Goal: Transaction & Acquisition: Purchase product/service

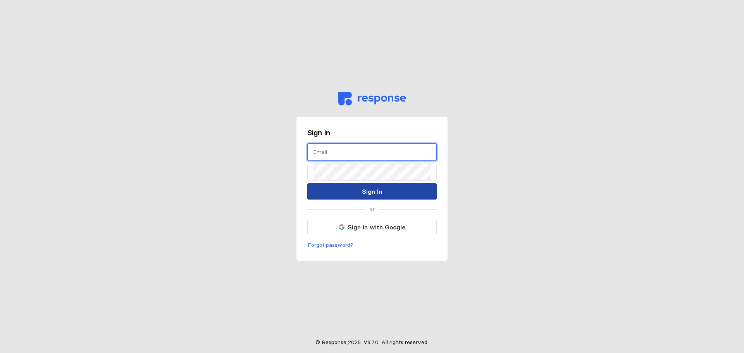
type input "[EMAIL_ADDRESS][DOMAIN_NAME]"
click at [345, 190] on button "Sign In" at bounding box center [371, 191] width 129 height 16
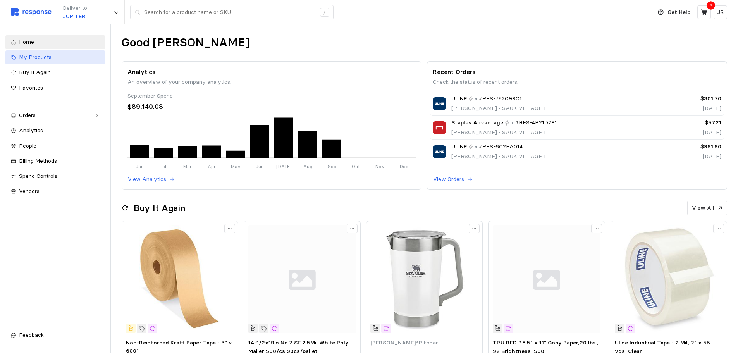
click at [73, 53] on link "My Products" at bounding box center [55, 57] width 100 height 14
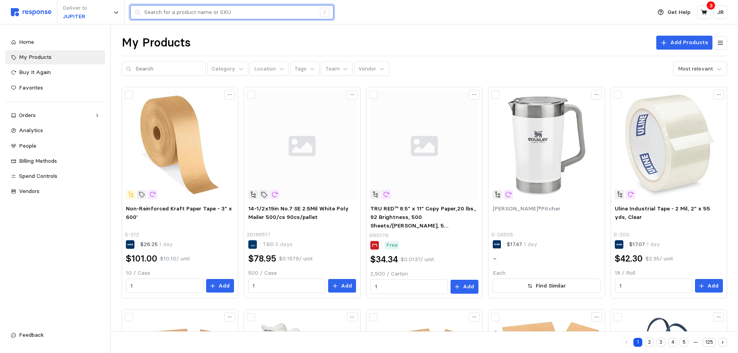
click at [173, 13] on input "text" at bounding box center [230, 12] width 172 height 14
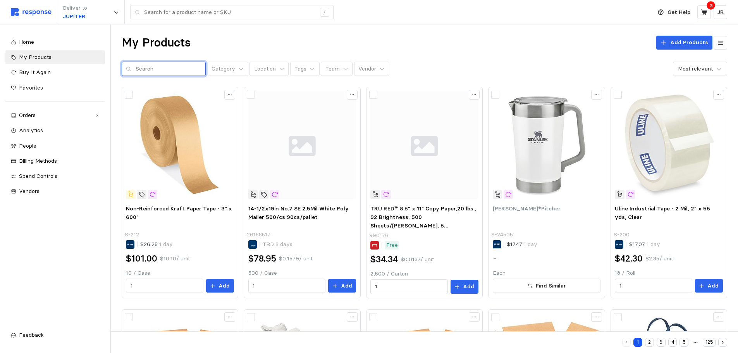
click at [151, 68] on input "text" at bounding box center [169, 69] width 66 height 14
type input "S"
type input "Y"
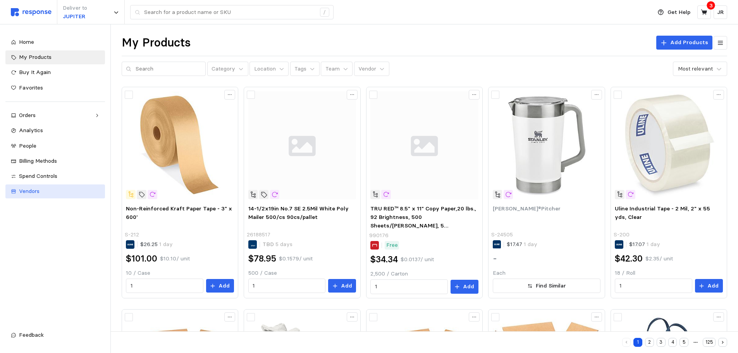
click at [29, 196] on link "Vendors" at bounding box center [55, 191] width 100 height 14
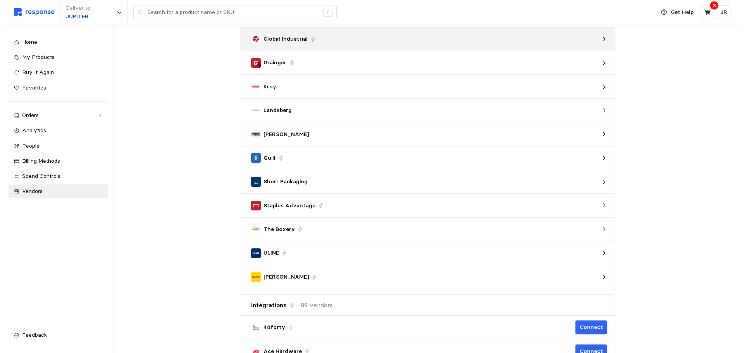
scroll to position [155, 0]
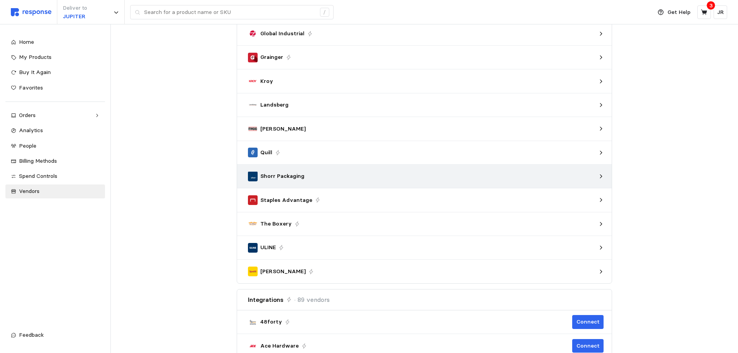
click at [600, 172] on div "Shorr Packaging" at bounding box center [424, 175] width 359 height 15
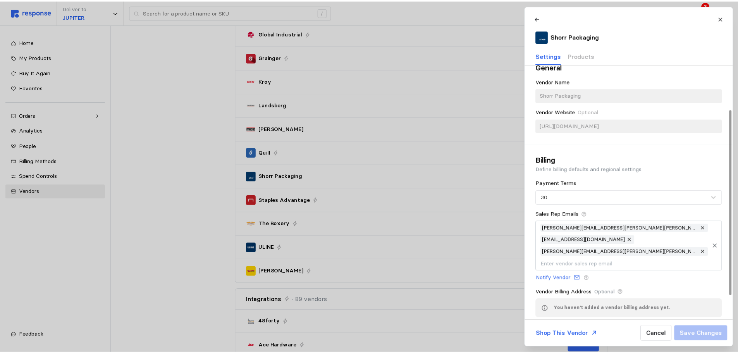
scroll to position [0, 0]
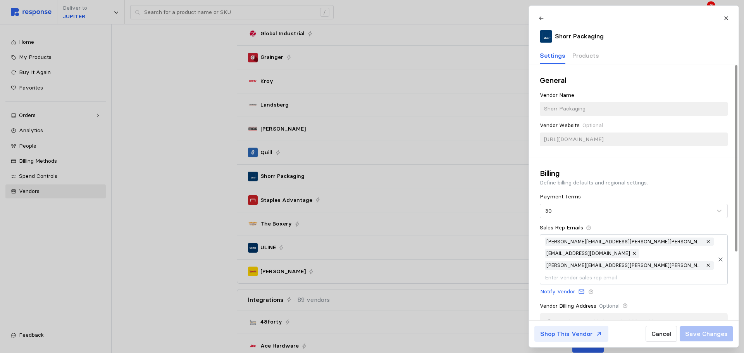
click at [580, 332] on p "Shop This Vendor" at bounding box center [566, 334] width 52 height 10
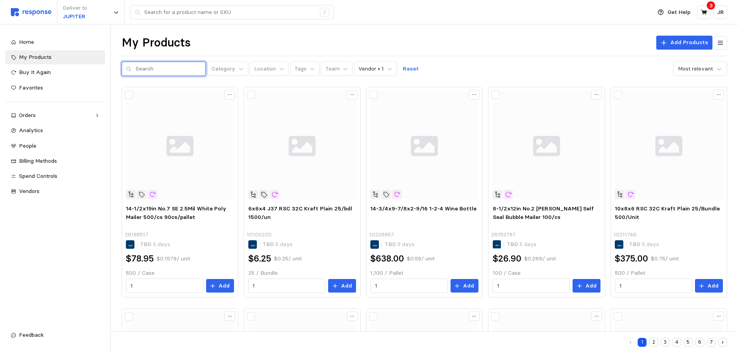
click at [170, 70] on input "text" at bounding box center [169, 69] width 66 height 14
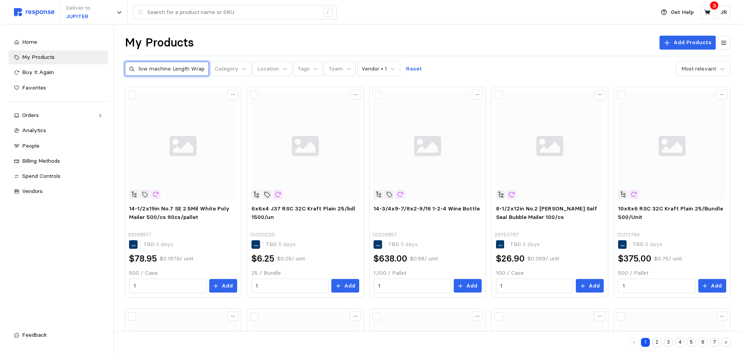
scroll to position [0, 14]
type input "Yellow machine Length Wrap"
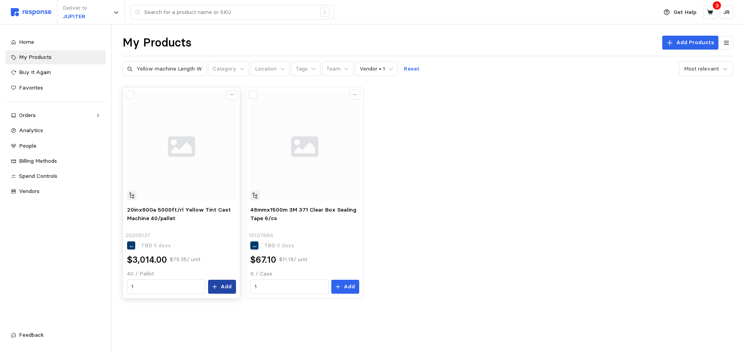
click at [222, 285] on p "Add" at bounding box center [225, 286] width 11 height 9
click at [64, 52] on link "My Products" at bounding box center [55, 57] width 100 height 14
click at [58, 45] on div "Home" at bounding box center [59, 42] width 81 height 9
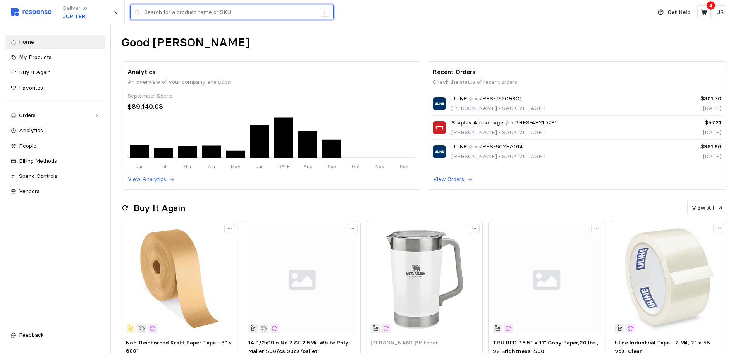
click at [167, 16] on input "text" at bounding box center [230, 12] width 172 height 14
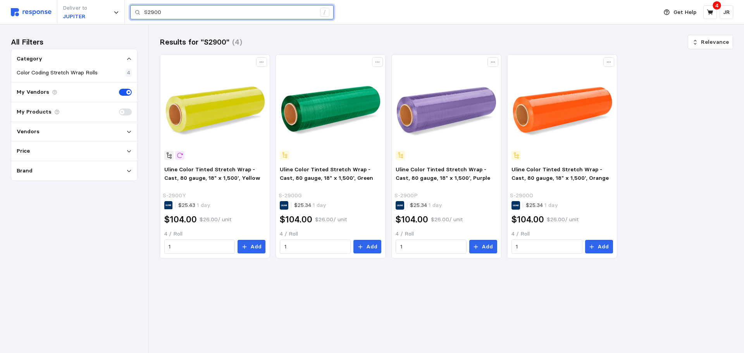
click at [169, 15] on input "S2900" at bounding box center [230, 12] width 172 height 14
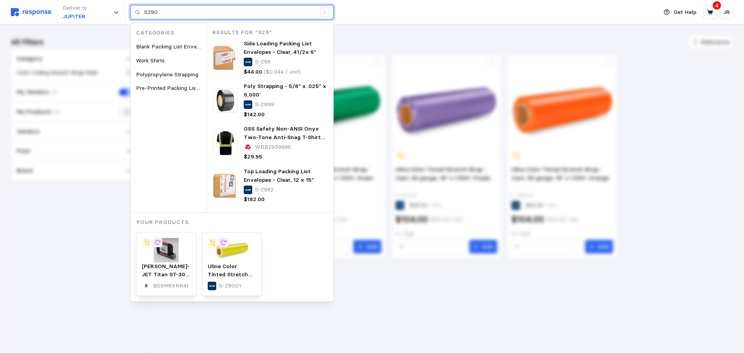
type input "S2900"
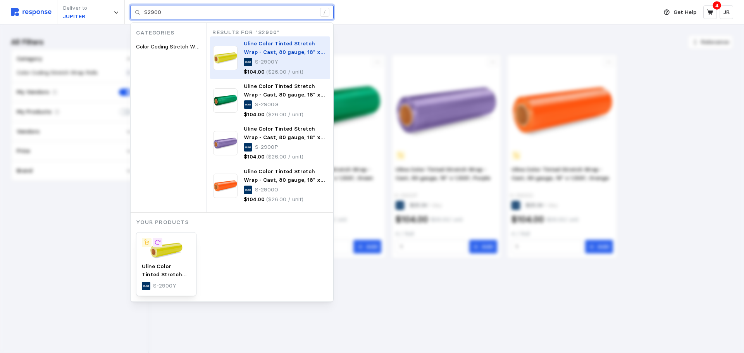
click at [234, 52] on img at bounding box center [225, 58] width 24 height 24
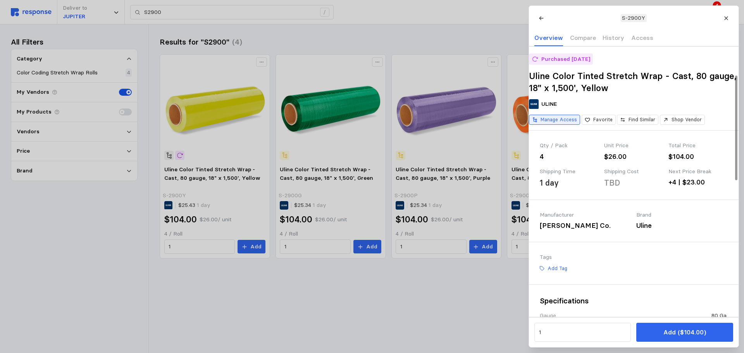
scroll to position [116, 0]
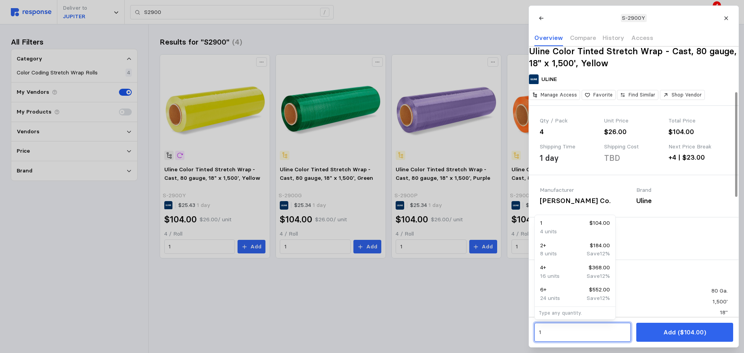
click at [550, 334] on input "1" at bounding box center [582, 332] width 88 height 14
click at [567, 274] on div "16 units" at bounding box center [575, 276] width 70 height 9
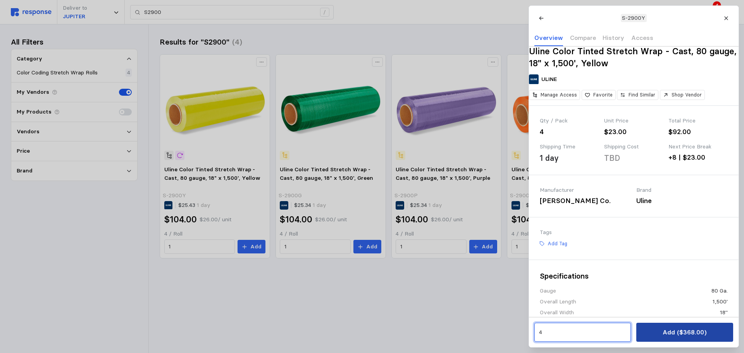
type input "4"
click at [655, 333] on button "Add ($368.00)" at bounding box center [684, 332] width 96 height 19
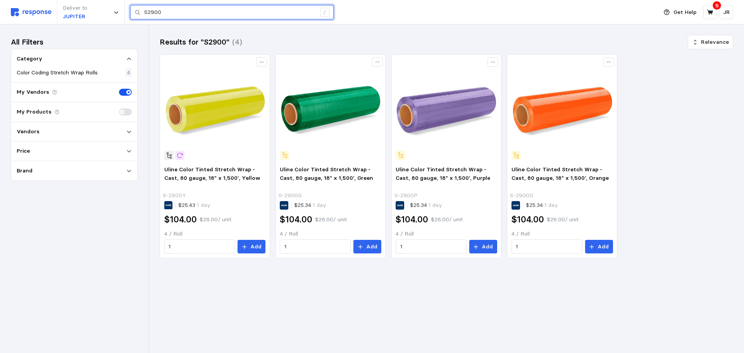
click at [168, 15] on input "S2900" at bounding box center [230, 12] width 172 height 14
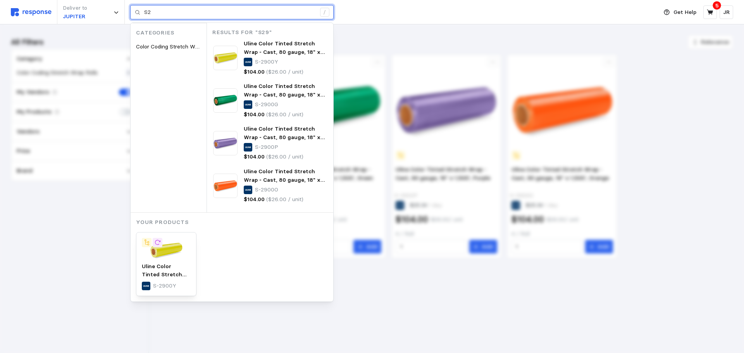
type input "S"
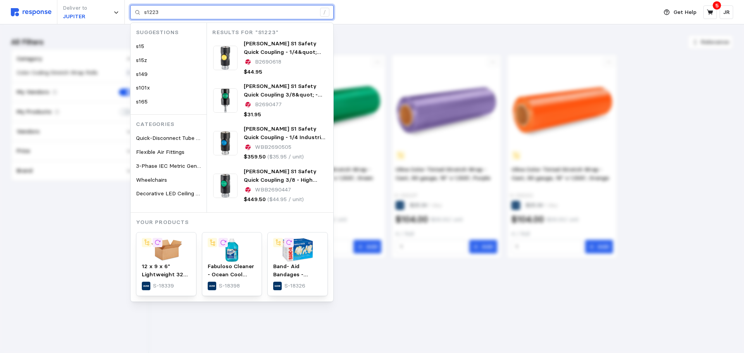
type input "s1223"
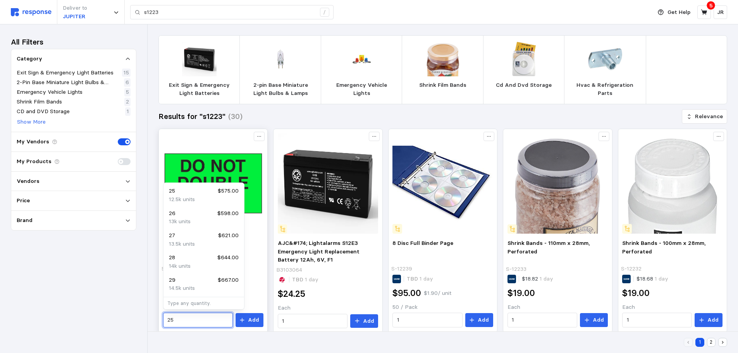
click at [181, 320] on input "25" at bounding box center [197, 320] width 61 height 14
click at [180, 197] on p "12.5k units" at bounding box center [182, 199] width 26 height 9
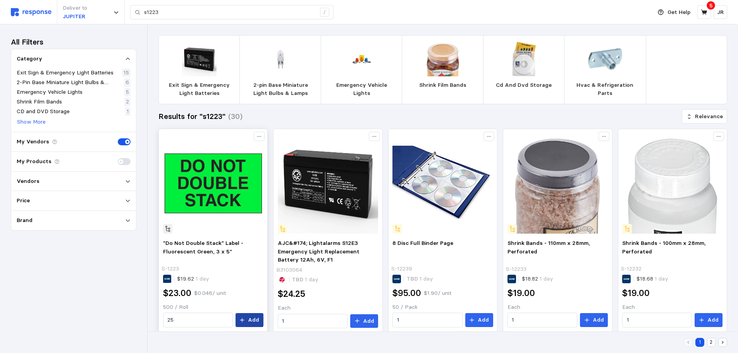
click at [250, 321] on p "Add" at bounding box center [253, 320] width 11 height 9
click at [705, 12] on icon at bounding box center [704, 11] width 6 height 5
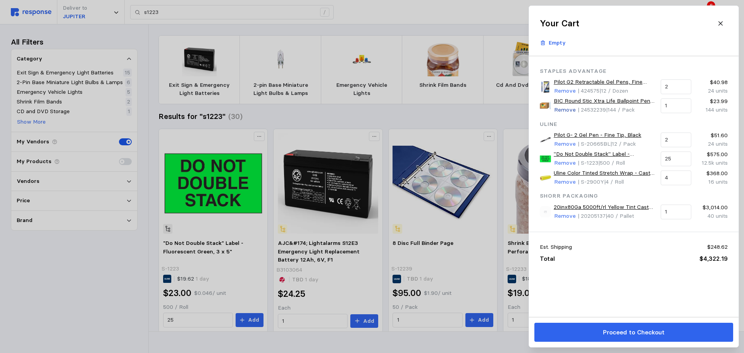
click at [568, 111] on p "Remove" at bounding box center [565, 110] width 22 height 9
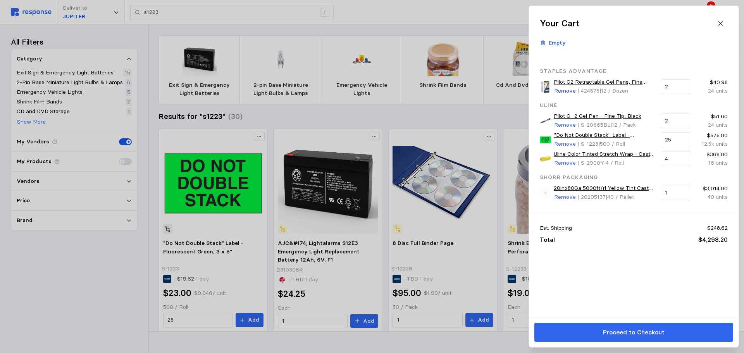
click at [566, 91] on p "Remove" at bounding box center [565, 91] width 22 height 9
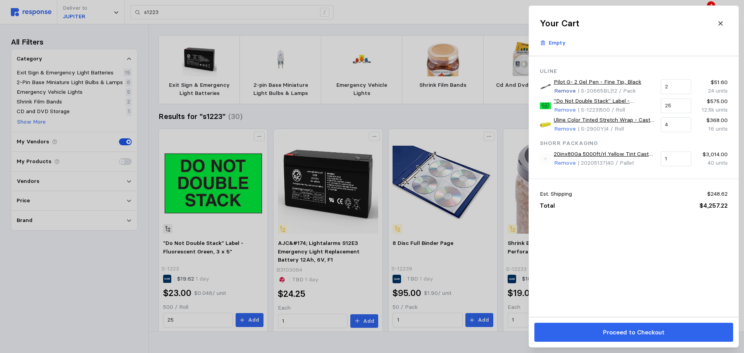
click at [566, 90] on p "Remove" at bounding box center [565, 91] width 22 height 9
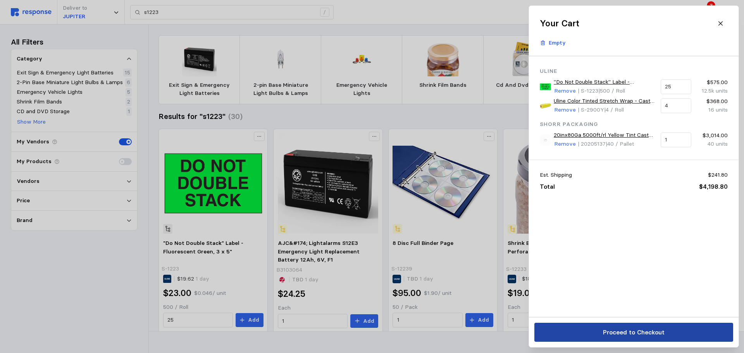
click at [598, 326] on button "Proceed to Checkout" at bounding box center [633, 332] width 199 height 19
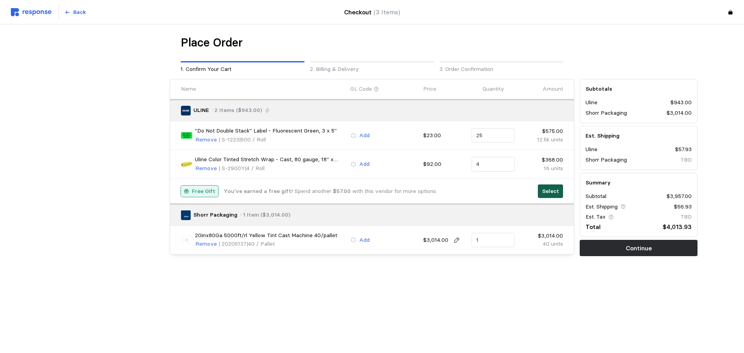
click at [548, 192] on p "Select" at bounding box center [550, 191] width 17 height 9
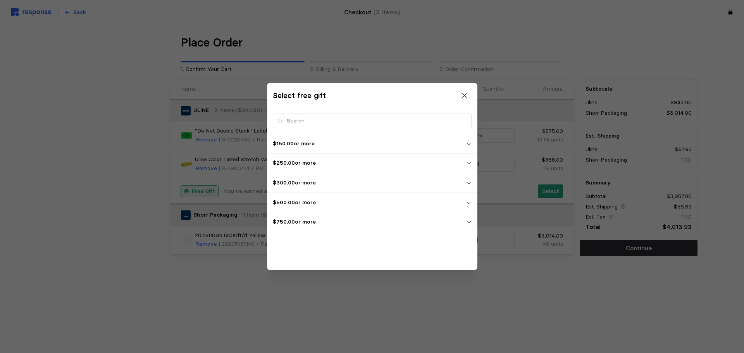
click at [470, 222] on icon "button" at bounding box center [468, 221] width 5 height 5
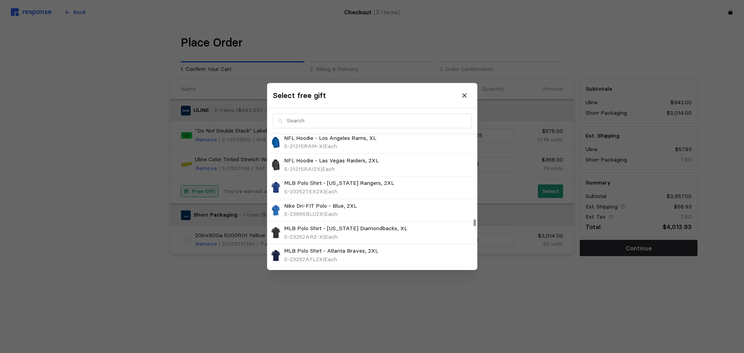
scroll to position [5190, 0]
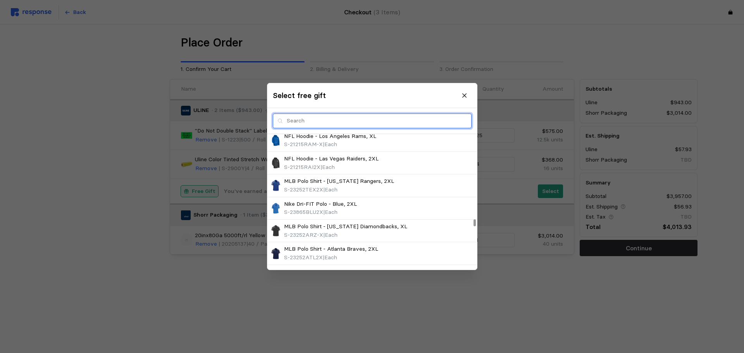
click at [329, 123] on input "text" at bounding box center [377, 121] width 180 height 14
click at [462, 94] on icon at bounding box center [464, 95] width 7 height 7
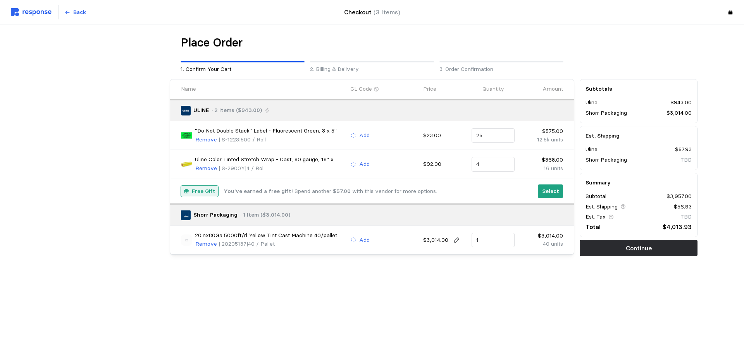
click at [211, 192] on p "Free Gift" at bounding box center [204, 191] width 24 height 9
click at [553, 190] on p "Select" at bounding box center [550, 191] width 17 height 9
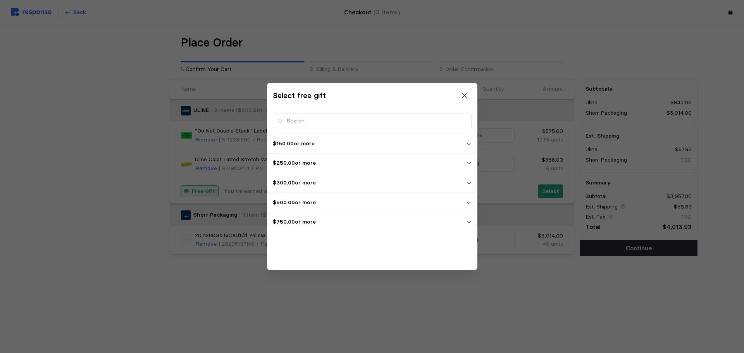
click at [467, 221] on icon "button" at bounding box center [468, 221] width 5 height 5
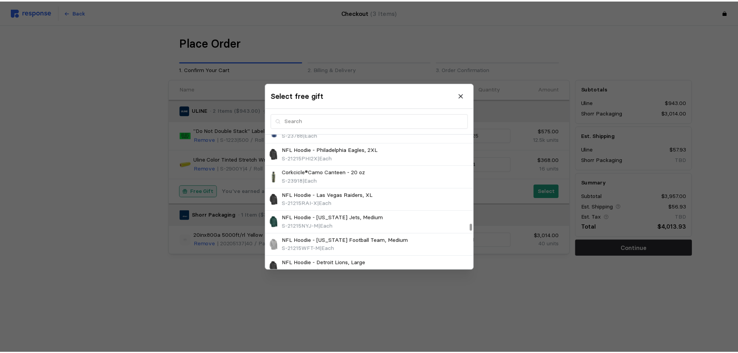
scroll to position [5445, 0]
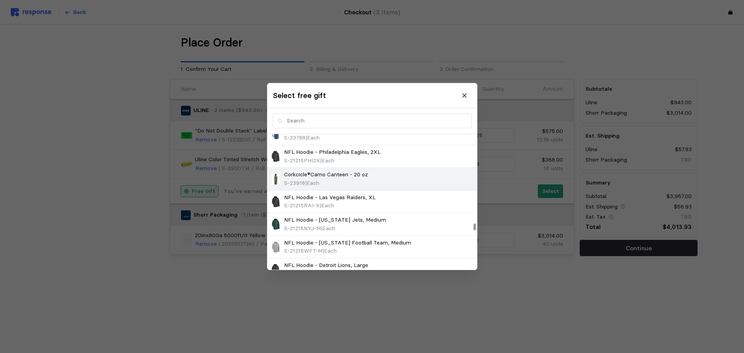
click at [317, 173] on p "Corkcicle®Camo Canteen - 20 oz" at bounding box center [326, 175] width 84 height 9
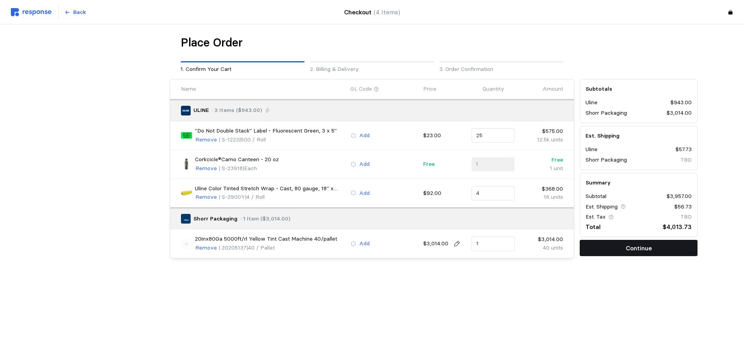
click at [664, 249] on button "Continue" at bounding box center [638, 248] width 118 height 16
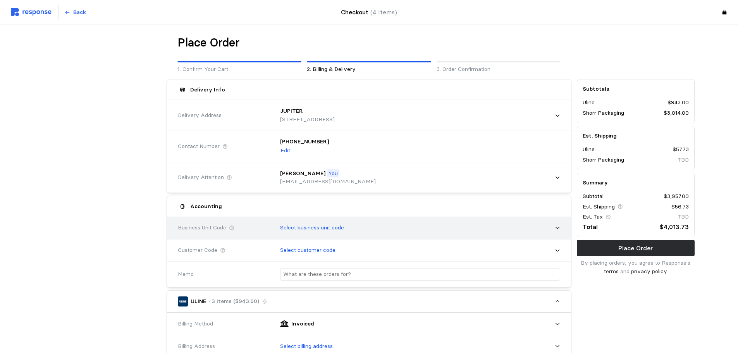
click at [557, 230] on icon at bounding box center [557, 227] width 5 height 5
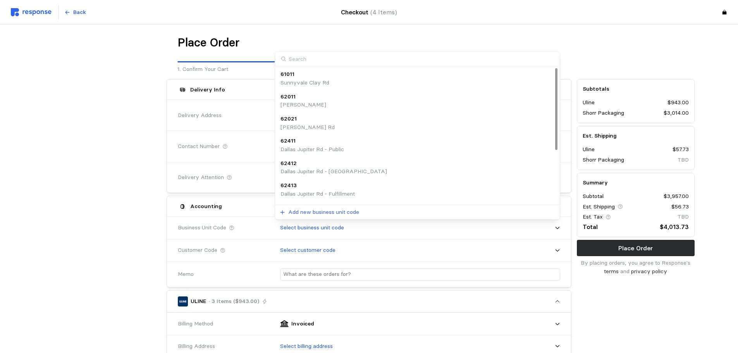
click at [317, 170] on p "Dallas Jupiter Rd - [GEOGRAPHIC_DATA]" at bounding box center [333, 171] width 107 height 9
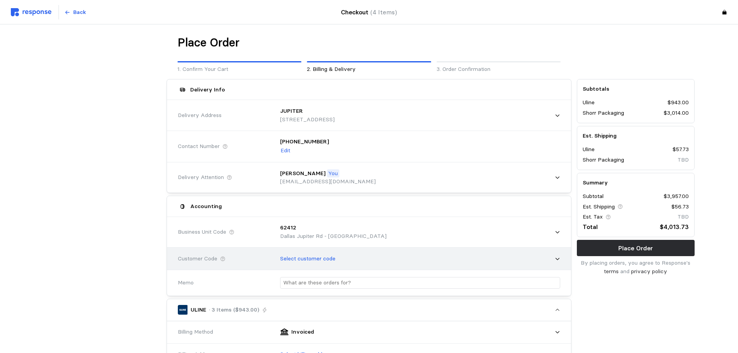
click at [558, 256] on icon at bounding box center [557, 258] width 5 height 5
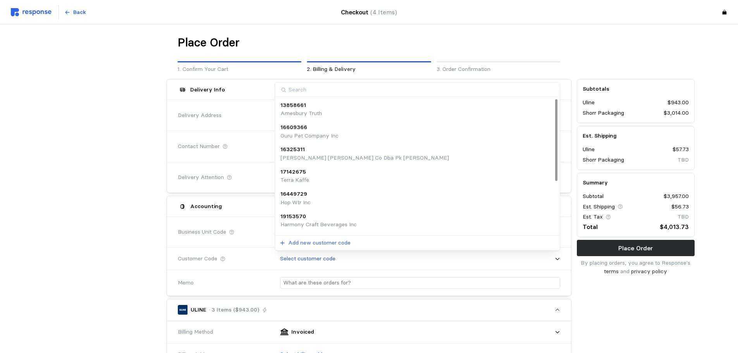
click at [320, 113] on p "Amesbury Truth" at bounding box center [300, 113] width 41 height 9
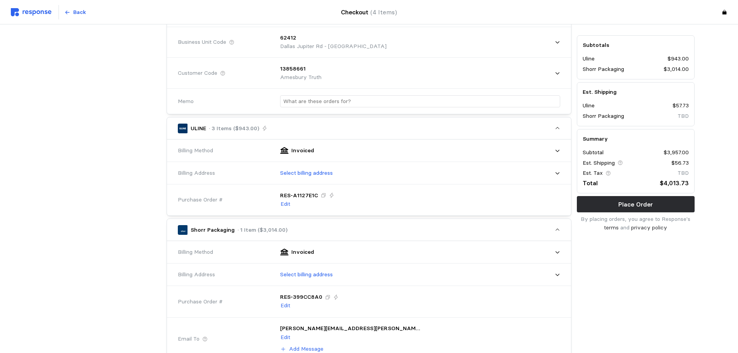
scroll to position [194, 0]
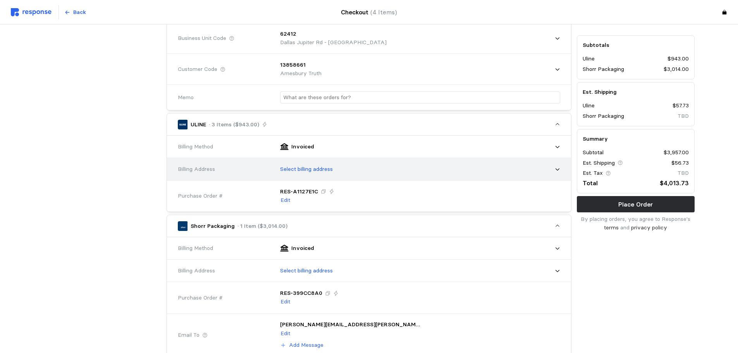
click at [559, 172] on icon at bounding box center [557, 169] width 5 height 5
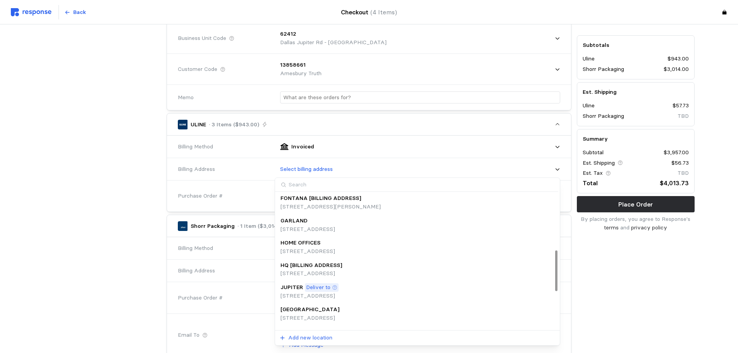
scroll to position [203, 0]
click at [331, 205] on p "[STREET_ADDRESS]" at bounding box center [307, 205] width 55 height 9
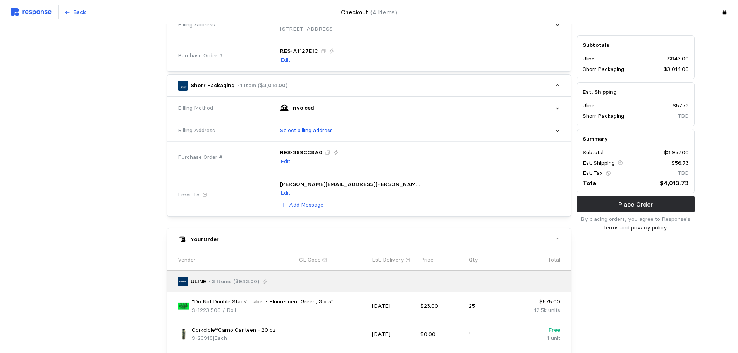
scroll to position [349, 0]
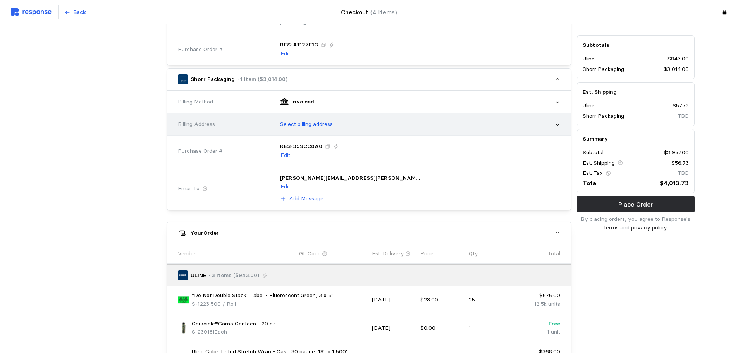
click at [556, 125] on icon at bounding box center [557, 124] width 5 height 5
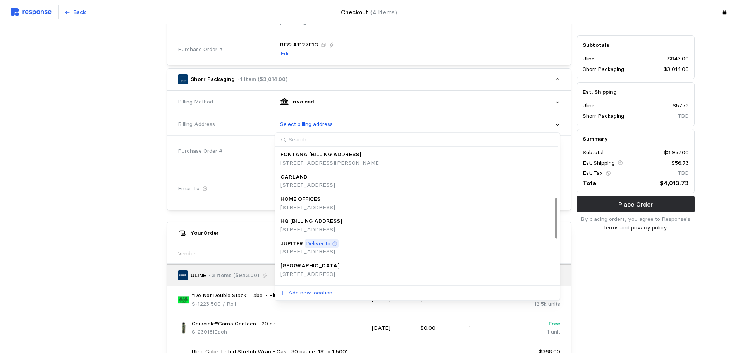
scroll to position [154, 0]
click at [335, 199] on div "HOME OFFICES" at bounding box center [307, 201] width 55 height 9
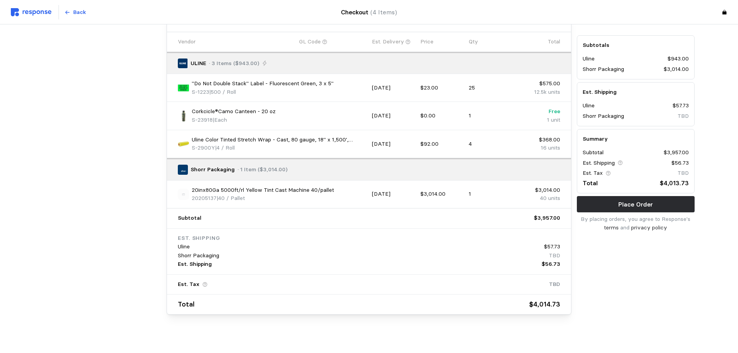
scroll to position [574, 0]
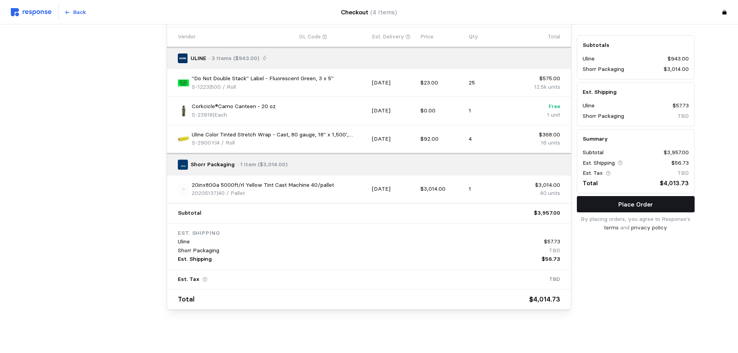
click at [600, 208] on button "Place Order" at bounding box center [636, 204] width 118 height 16
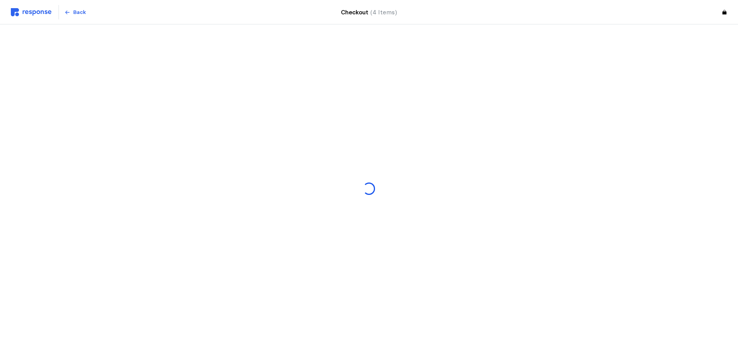
scroll to position [0, 0]
